Goal: Transaction & Acquisition: Purchase product/service

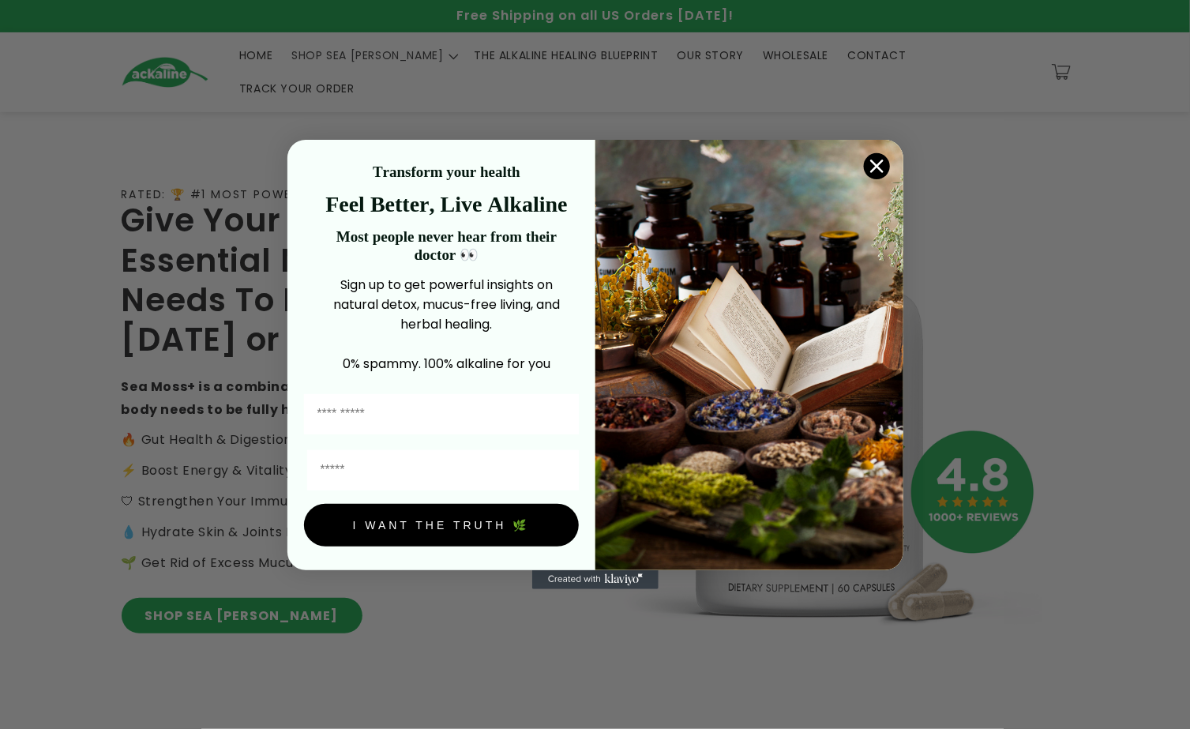
click at [874, 166] on circle "Close dialog" at bounding box center [876, 166] width 26 height 26
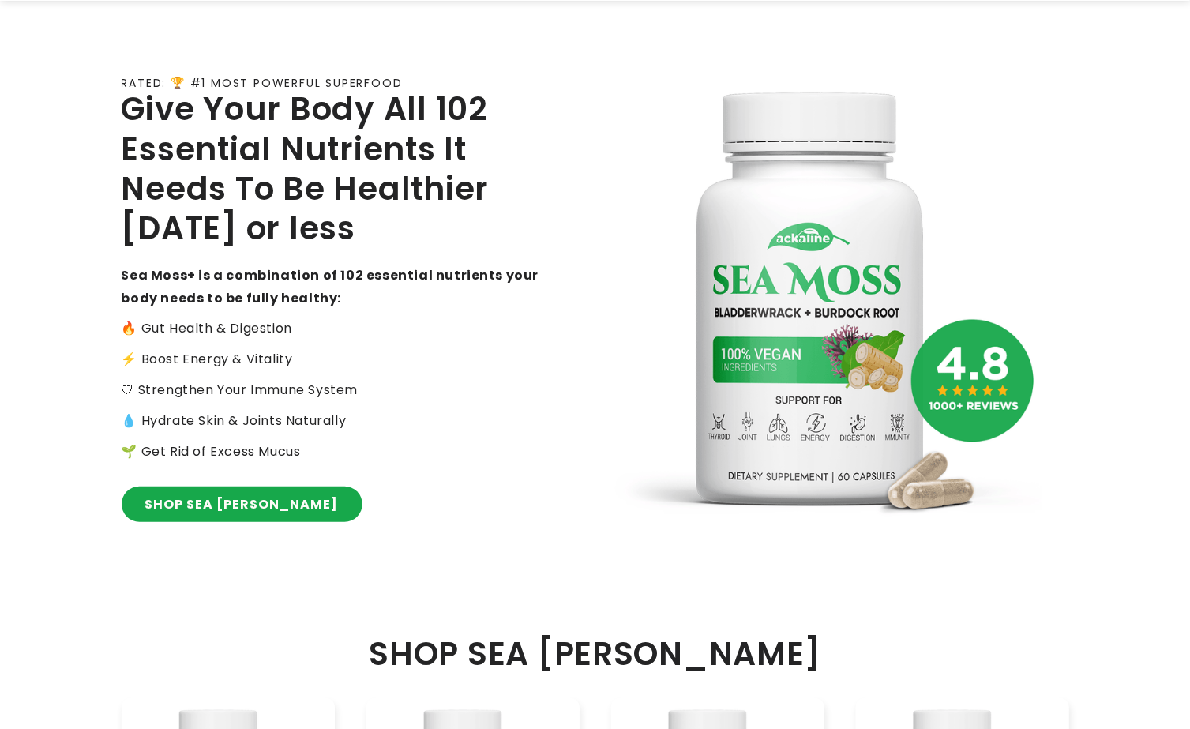
scroll to position [230, 0]
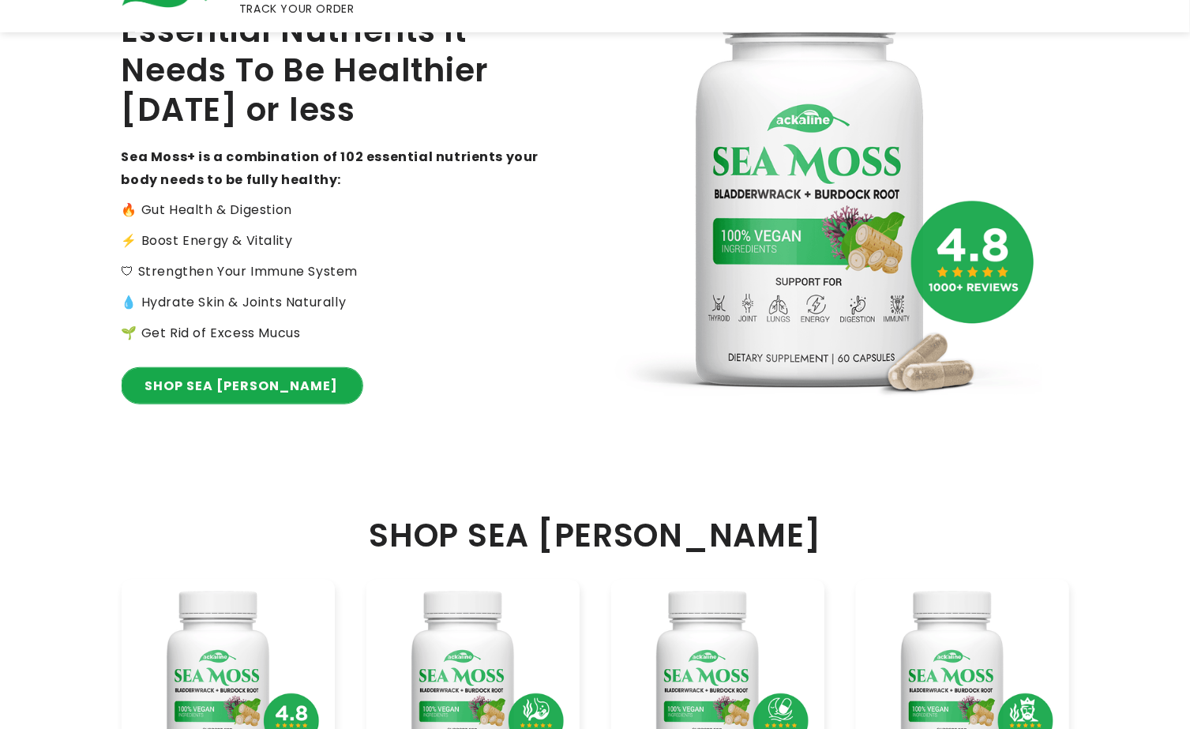
click at [222, 368] on link "SHOP SEA [PERSON_NAME]" at bounding box center [242, 386] width 241 height 36
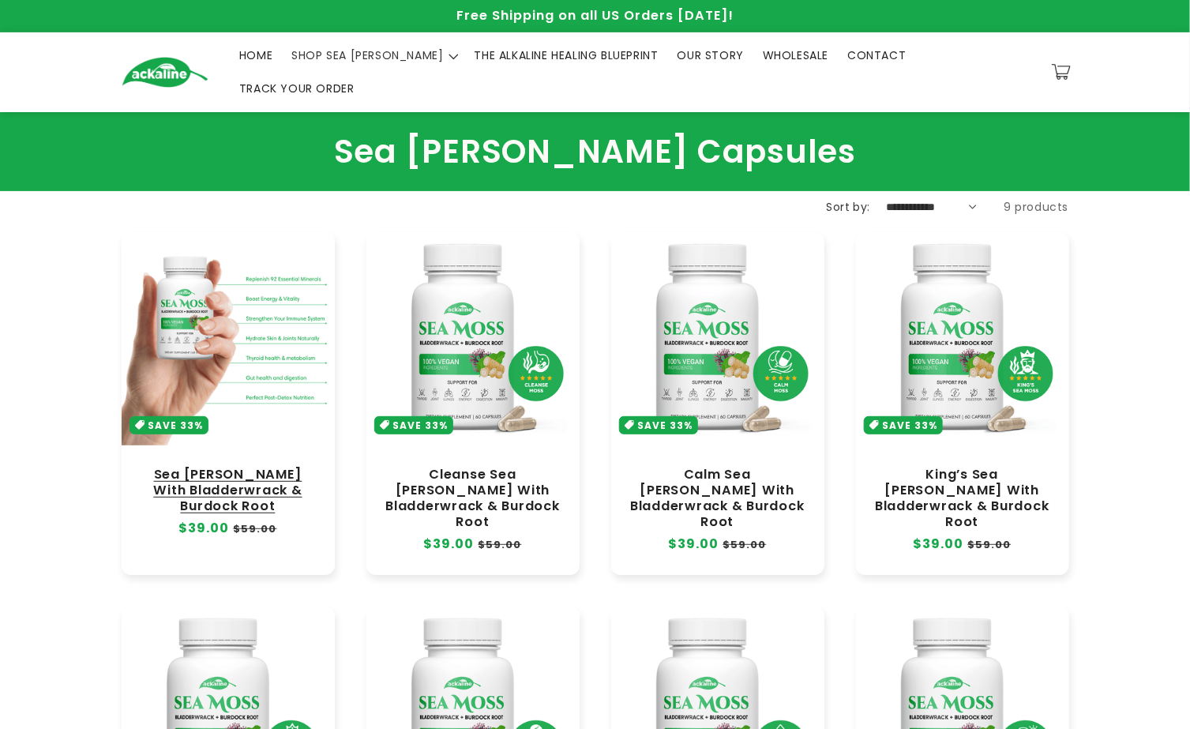
click at [227, 467] on link "Sea [PERSON_NAME] With Bladderwrack & Burdock Root" at bounding box center [228, 490] width 182 height 47
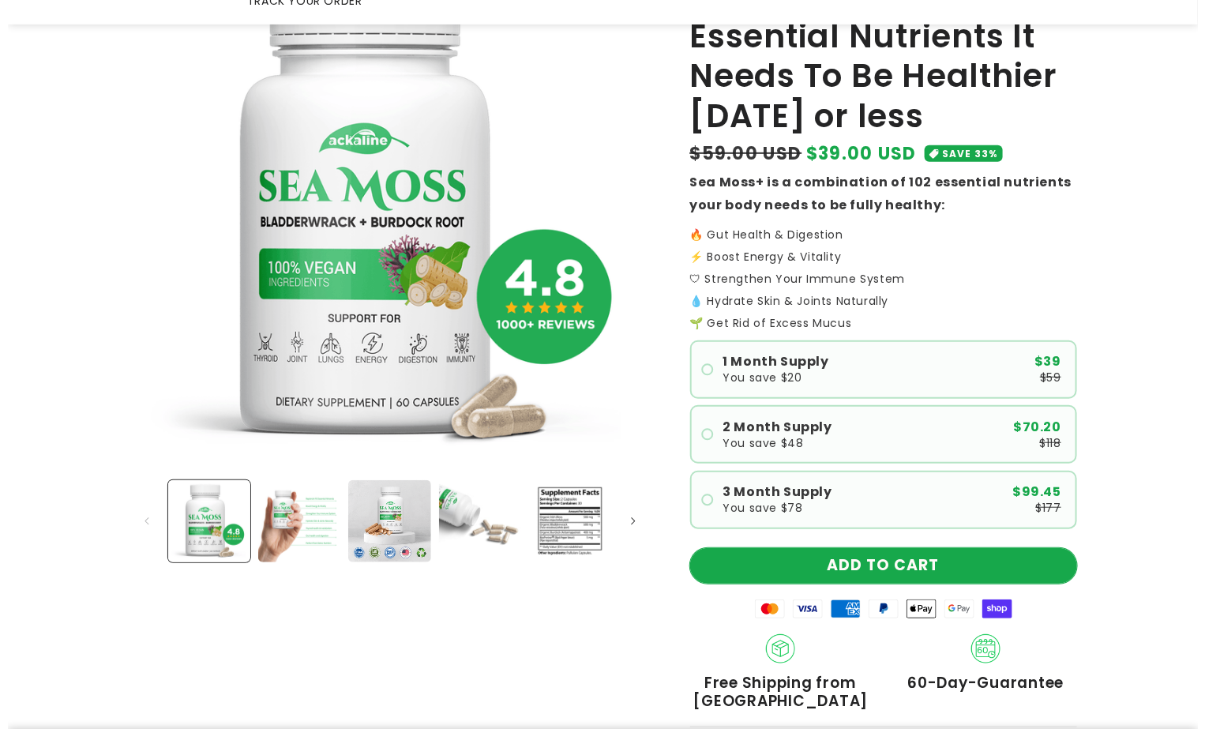
scroll to position [197, 0]
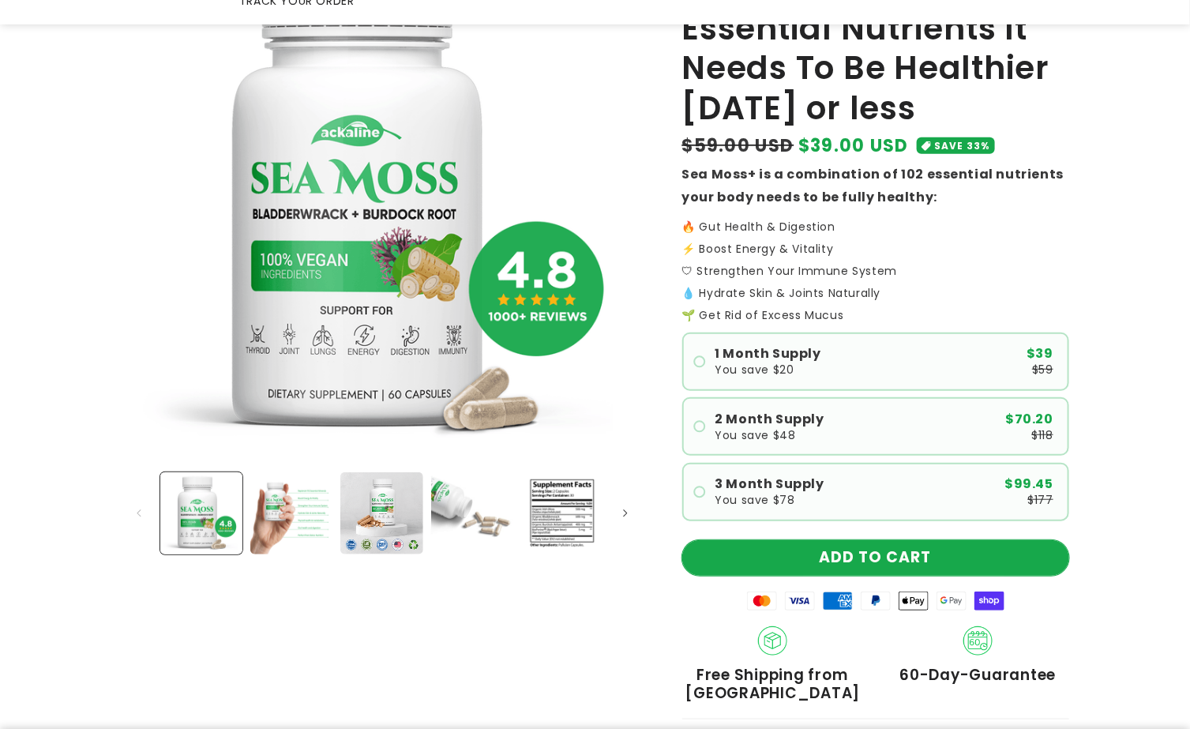
click at [877, 540] on button "ADD TO CART" at bounding box center [875, 558] width 387 height 36
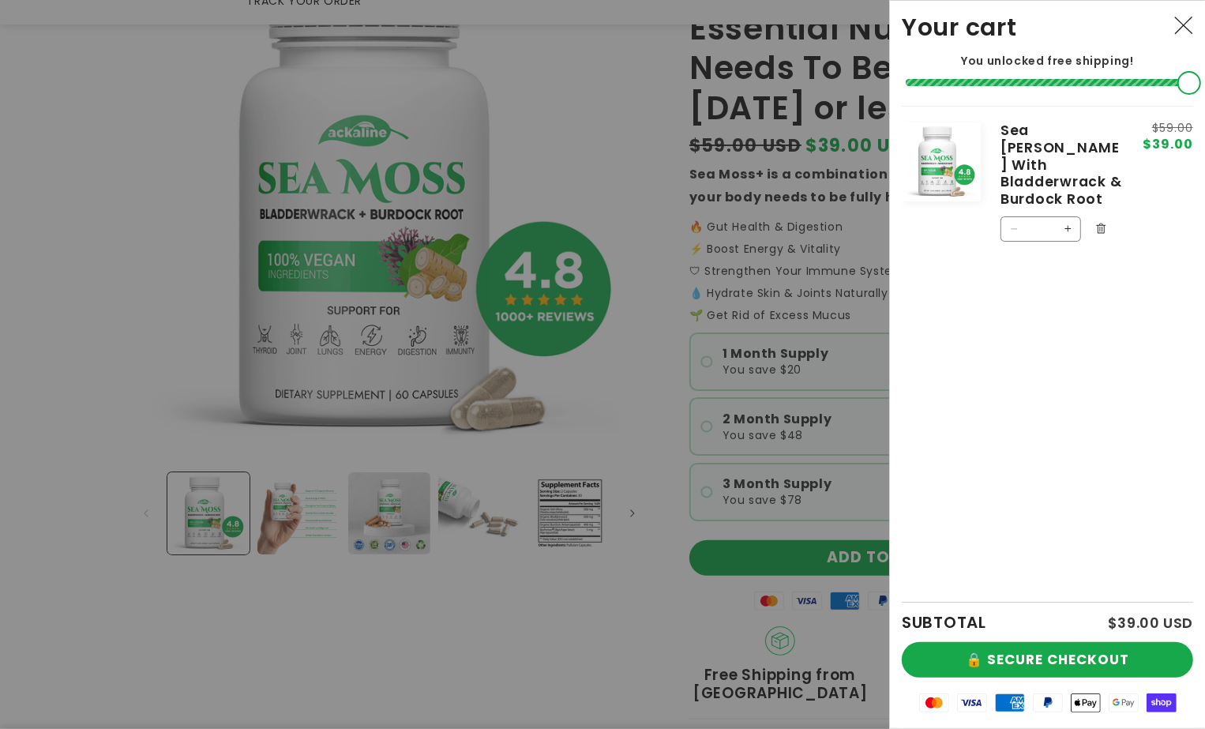
click at [1069, 216] on button "Increase quantity for Sea [PERSON_NAME] With Bladderwrack &amp; Burdock Root" at bounding box center [1067, 228] width 25 height 25
type input "*"
click at [1028, 652] on button "🔒 SECURE CHECKOUT" at bounding box center [1047, 660] width 291 height 36
